Goal: Find specific page/section: Find specific page/section

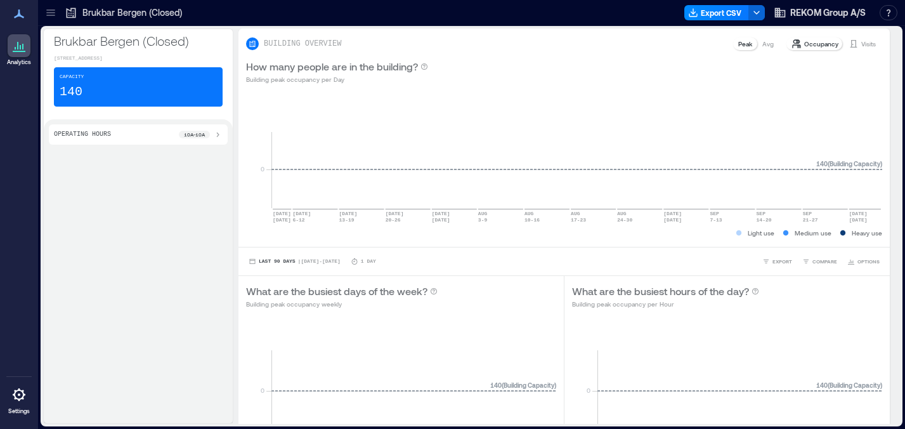
click at [22, 393] on icon at bounding box center [18, 394] width 15 height 15
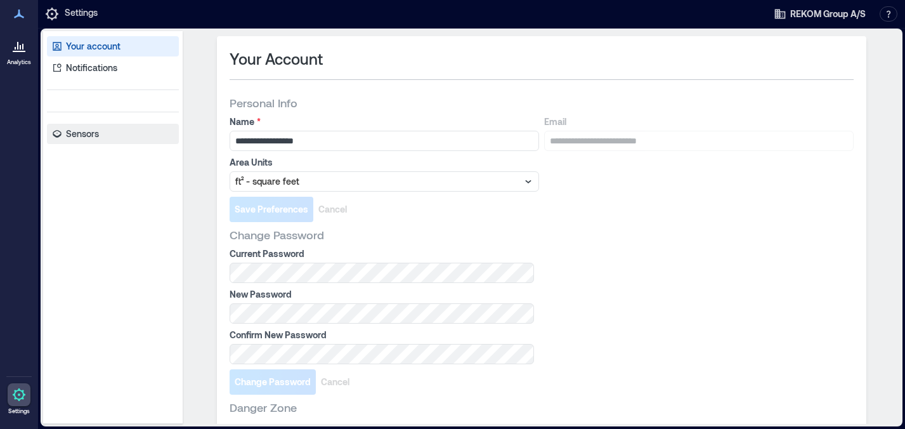
click at [114, 131] on link "Sensors" at bounding box center [113, 134] width 132 height 20
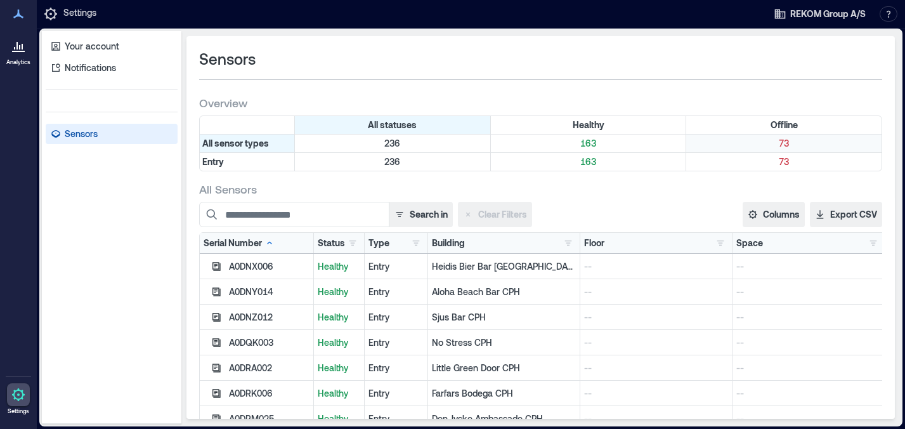
click at [750, 145] on p "73" at bounding box center [784, 143] width 190 height 13
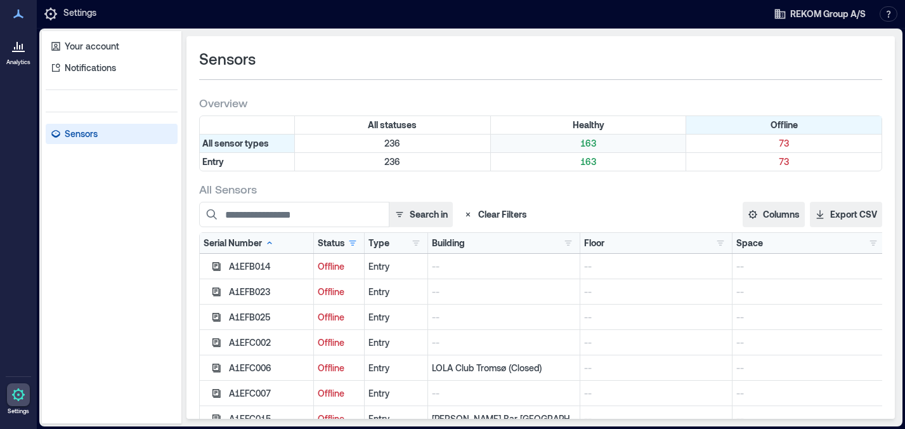
click at [601, 142] on p "163" at bounding box center [588, 143] width 190 height 13
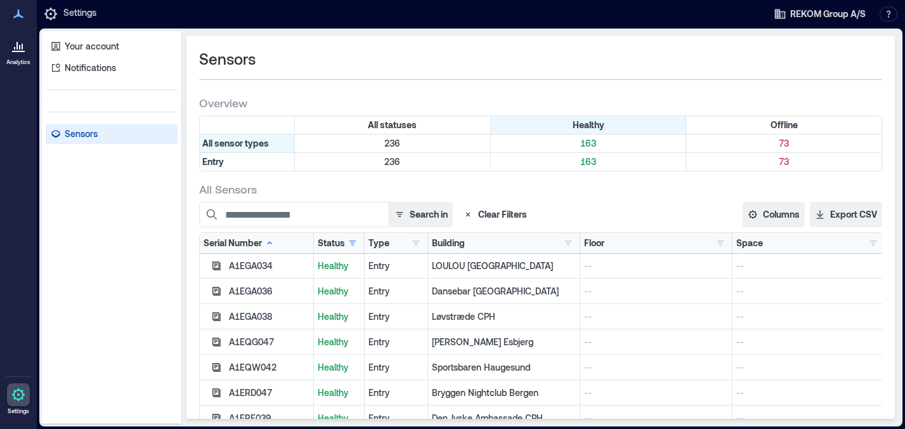
scroll to position [3373, 0]
